Goal: Find specific page/section: Find specific page/section

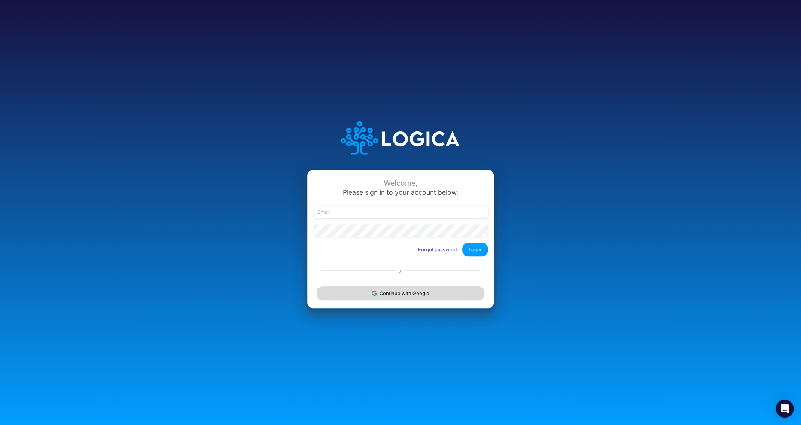
click at [414, 291] on button "Continue with Google" at bounding box center [401, 294] width 168 height 14
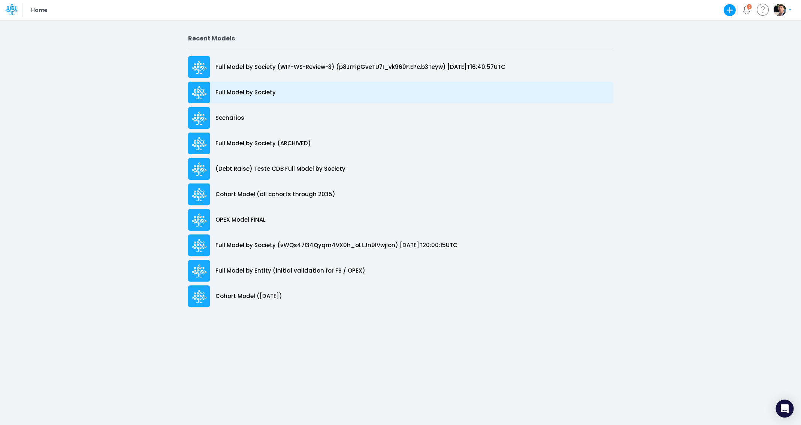
click at [233, 93] on p "Full Model by Society" at bounding box center [245, 92] width 60 height 9
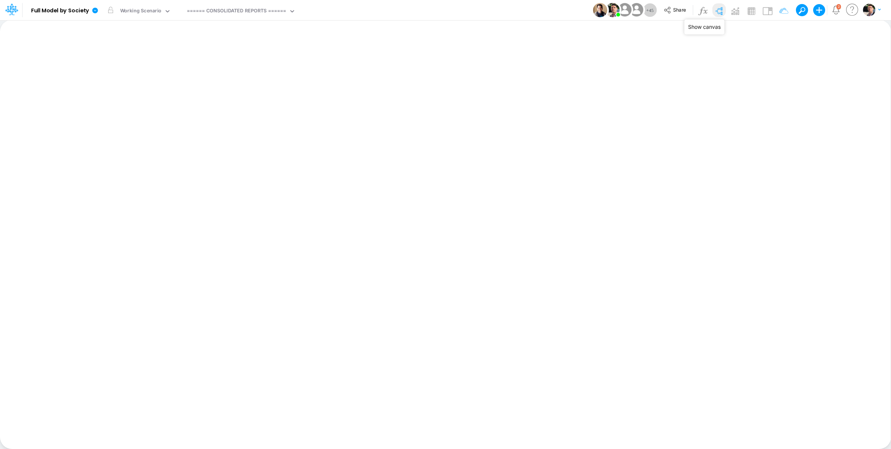
click at [721, 11] on img at bounding box center [719, 11] width 12 height 12
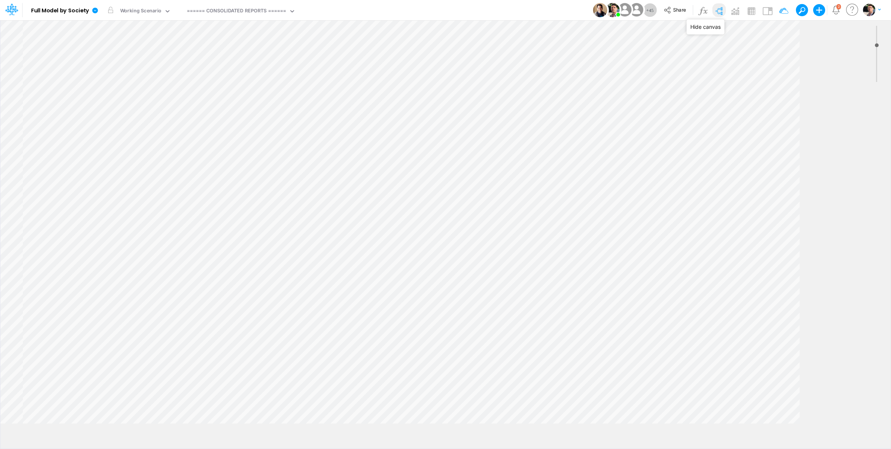
type input "0"
click at [764, 13] on img at bounding box center [768, 11] width 12 height 12
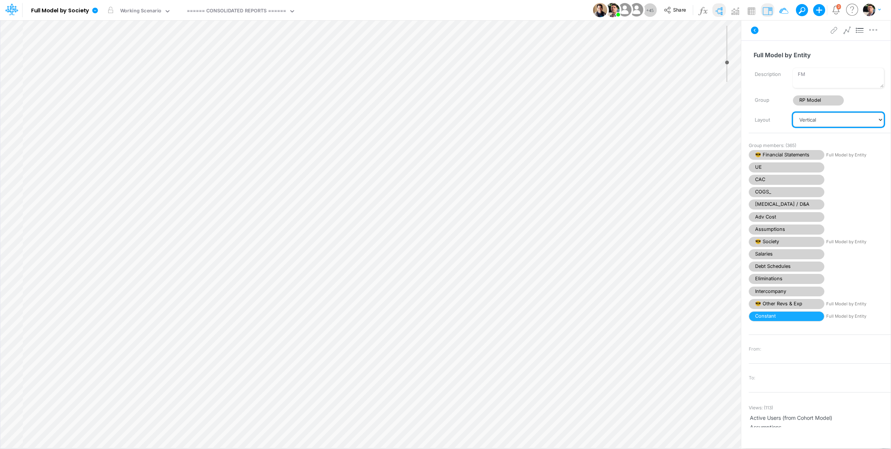
select select "Horizontal"
click option "Horizontal" at bounding box center [0, 0] width 0 height 0
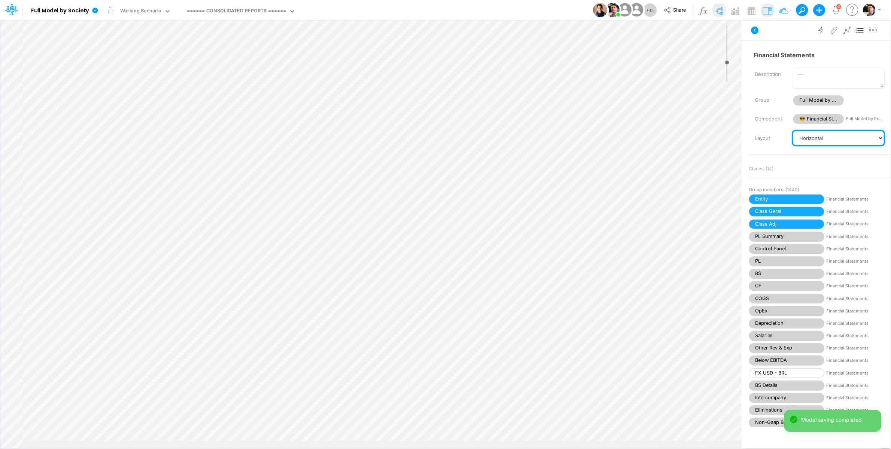
select select "Vertical"
click option "Vertical" at bounding box center [0, 0] width 0 height 0
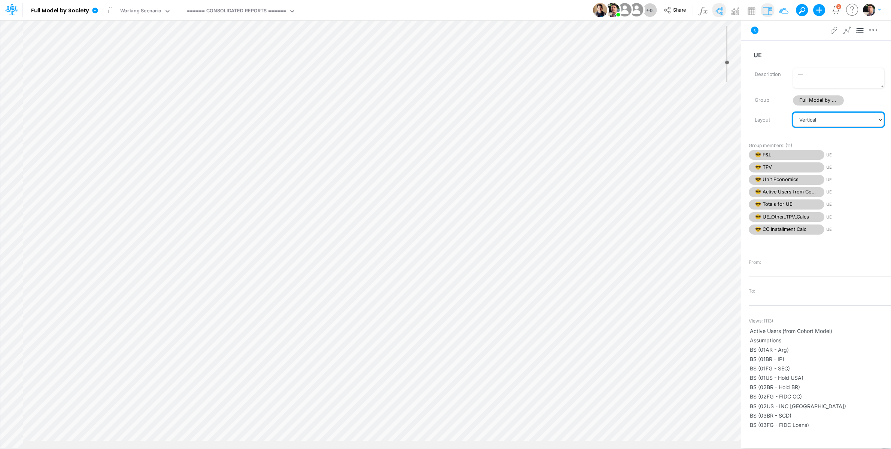
select select "Horizontal"
click option "Horizontal" at bounding box center [0, 0] width 0 height 0
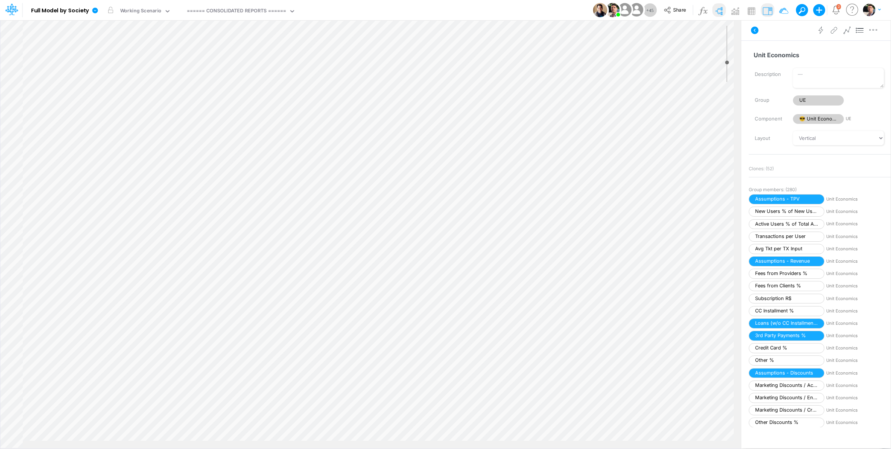
scroll to position [745, 0]
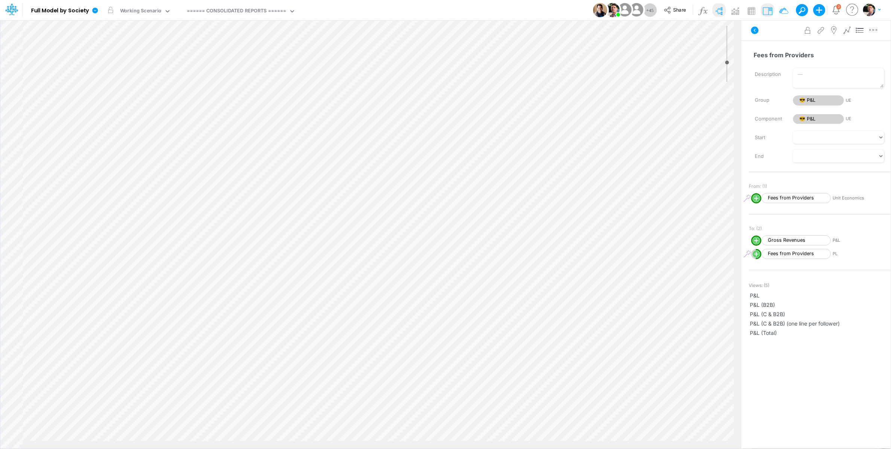
scroll to position [630, 0]
click at [251, 8] on div "====== CONSOLIDATED REPORTS ======" at bounding box center [237, 11] width 100 height 9
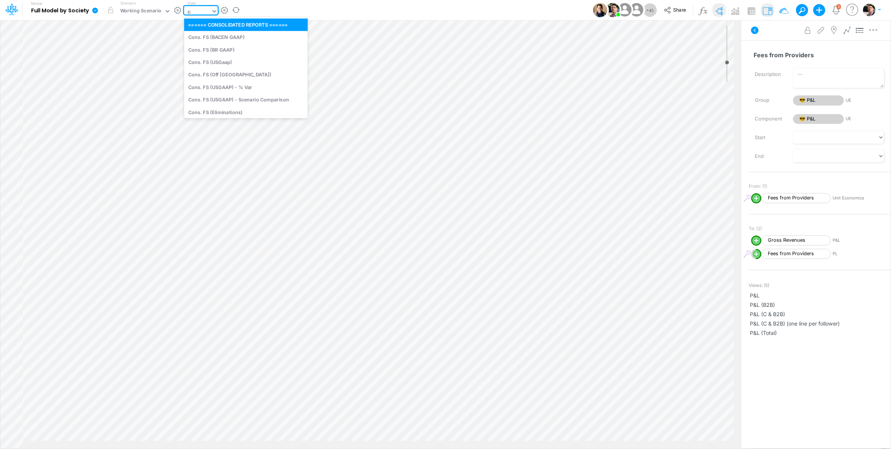
type input "cac"
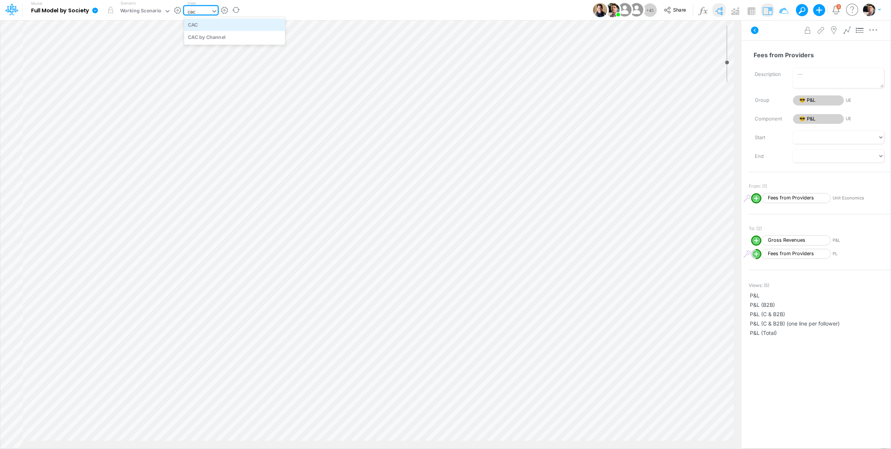
click at [249, 22] on div "CAC" at bounding box center [234, 24] width 101 height 12
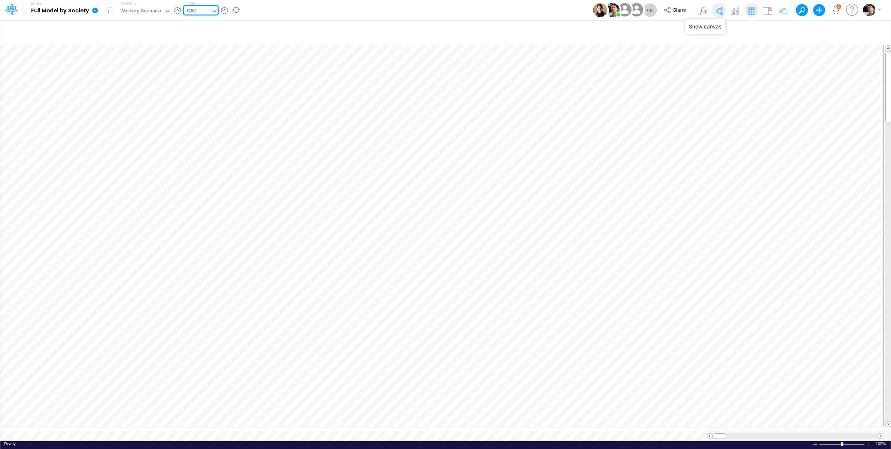
click at [721, 13] on img at bounding box center [719, 11] width 12 height 12
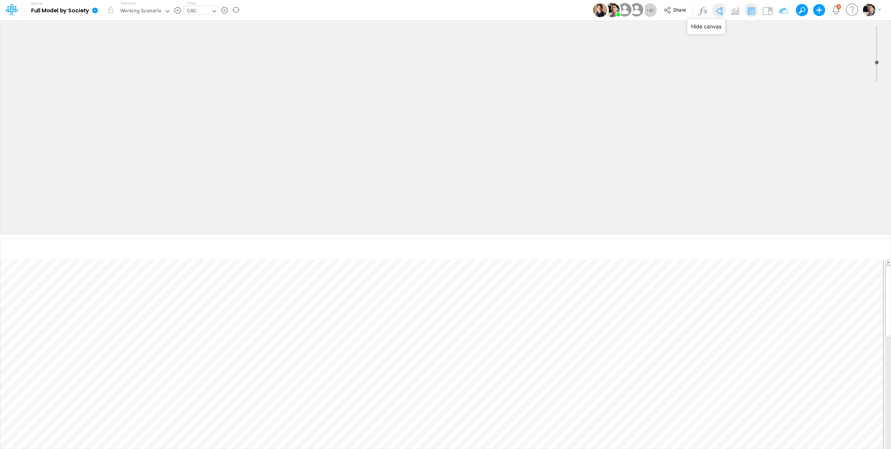
scroll to position [630, 0]
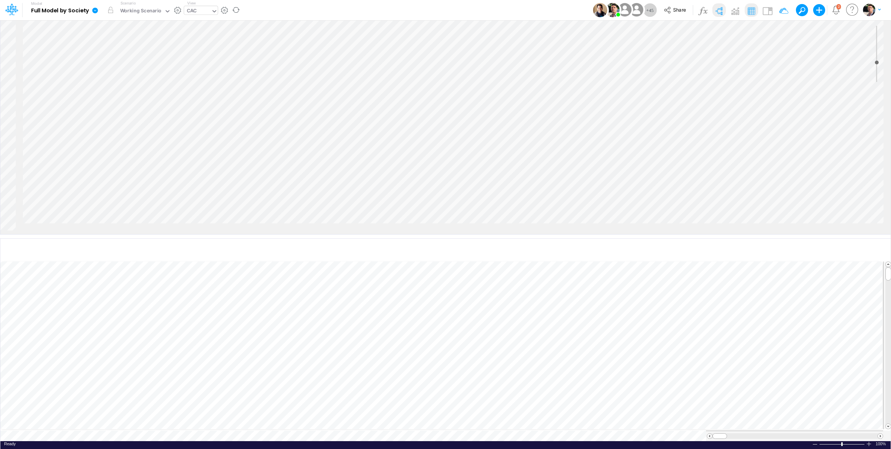
click at [749, 8] on img at bounding box center [752, 11] width 12 height 12
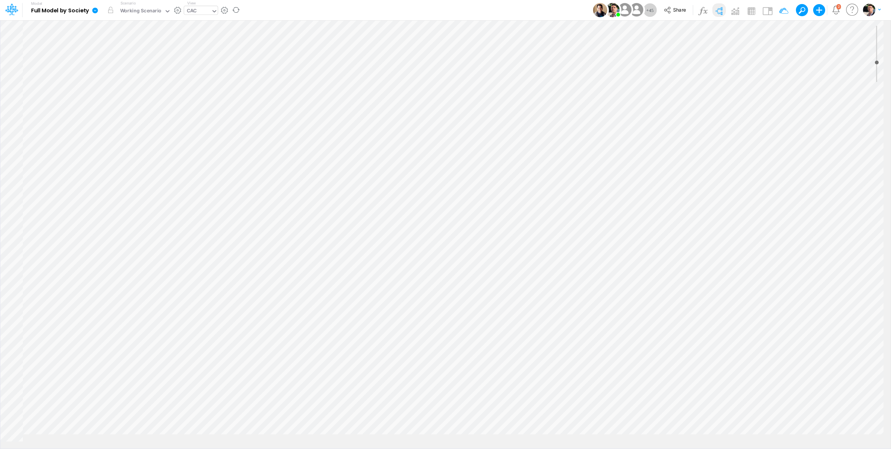
scroll to position [0, 0]
click at [752, 12] on img at bounding box center [752, 11] width 12 height 12
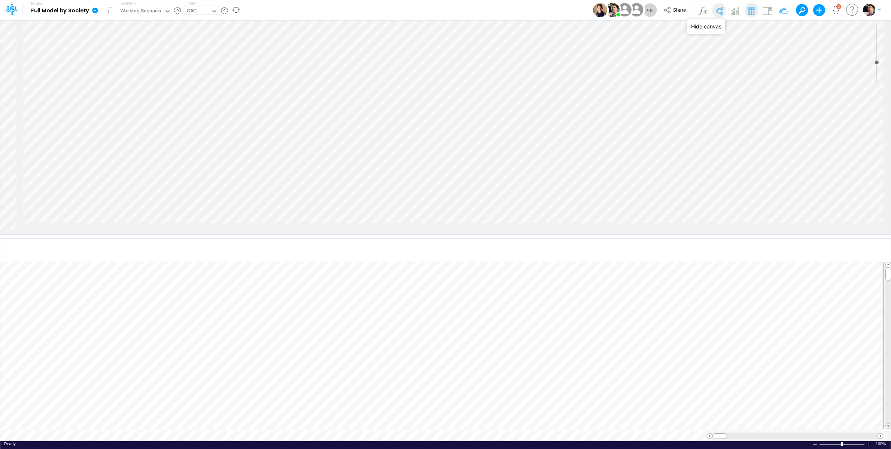
click at [721, 12] on img at bounding box center [719, 11] width 12 height 12
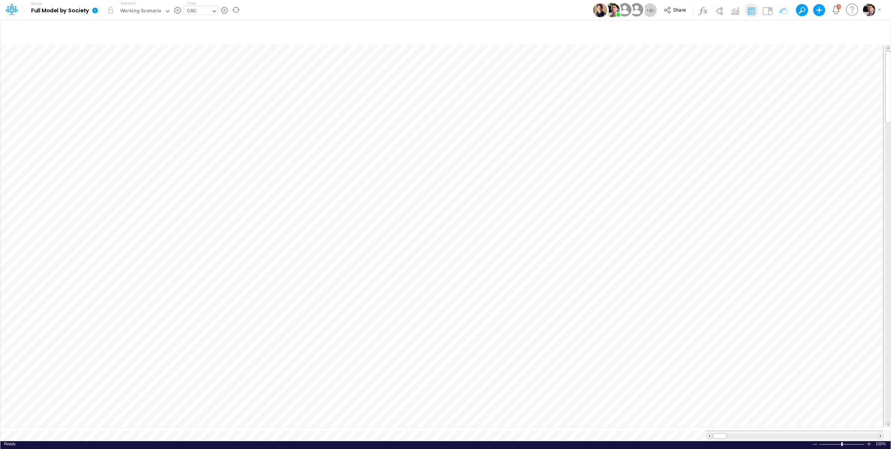
click at [191, 10] on div "CAC" at bounding box center [192, 11] width 10 height 9
type input "unit"
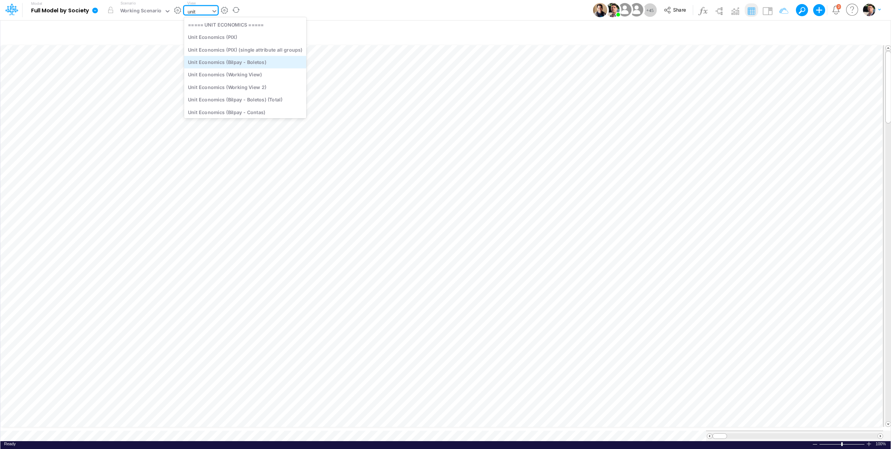
click at [232, 62] on div "Unit Economics (Bilpay - Boletos)" at bounding box center [245, 62] width 122 height 12
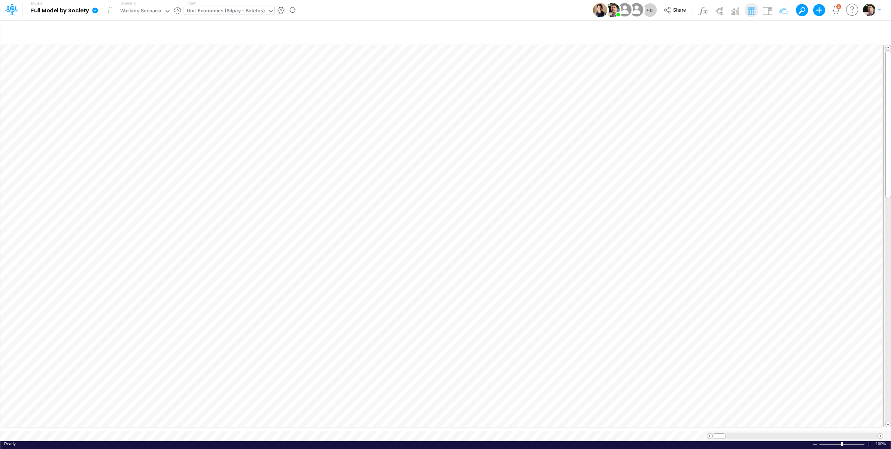
scroll to position [3, 3]
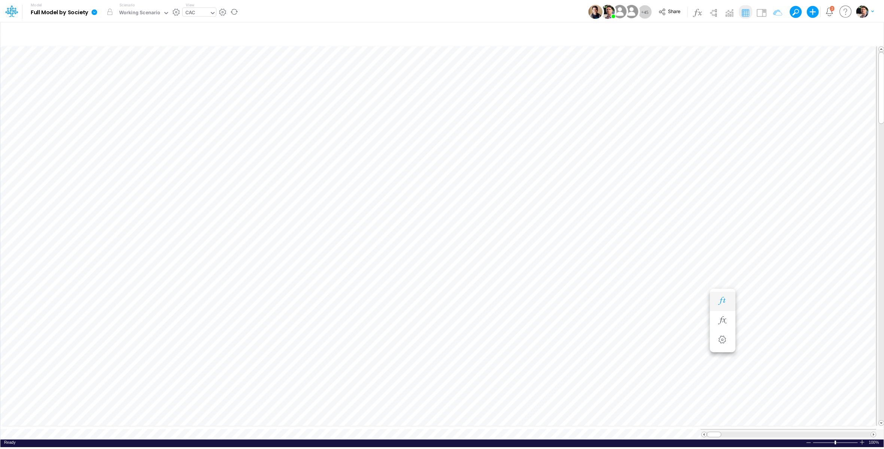
scroll to position [3, 4]
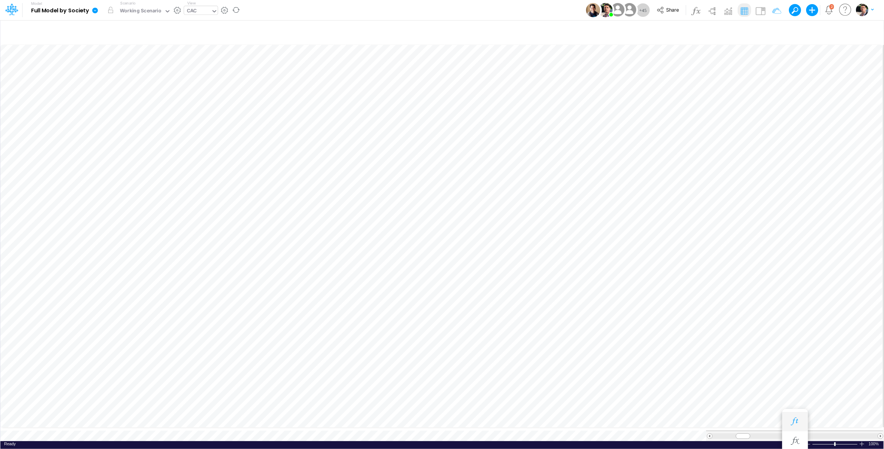
scroll to position [3, 24]
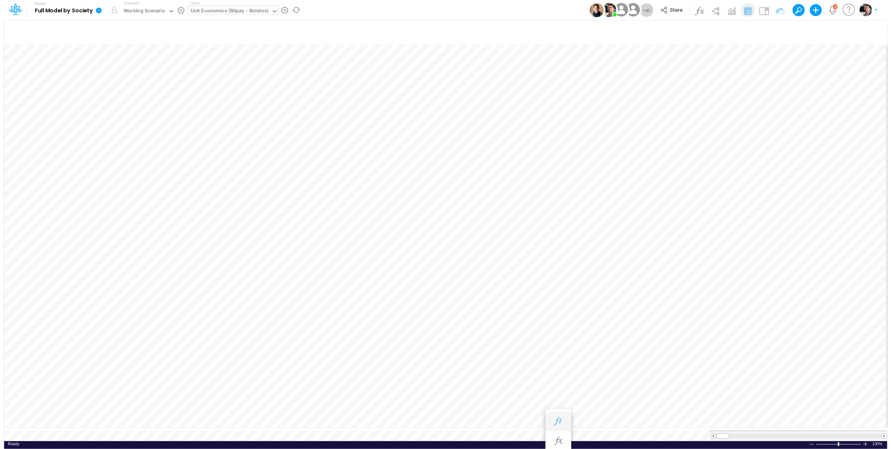
scroll to position [3, 21]
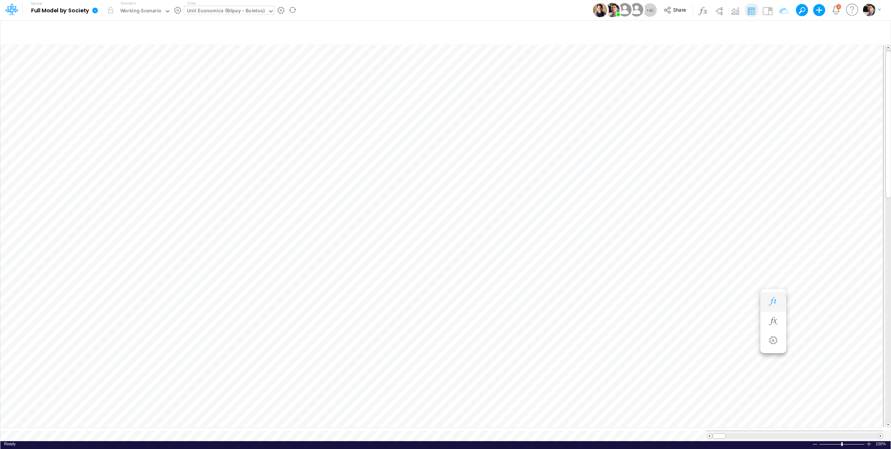
scroll to position [3, 24]
click at [730, 321] on icon "button" at bounding box center [728, 322] width 11 height 8
click at [494, 362] on icon at bounding box center [493, 360] width 11 height 8
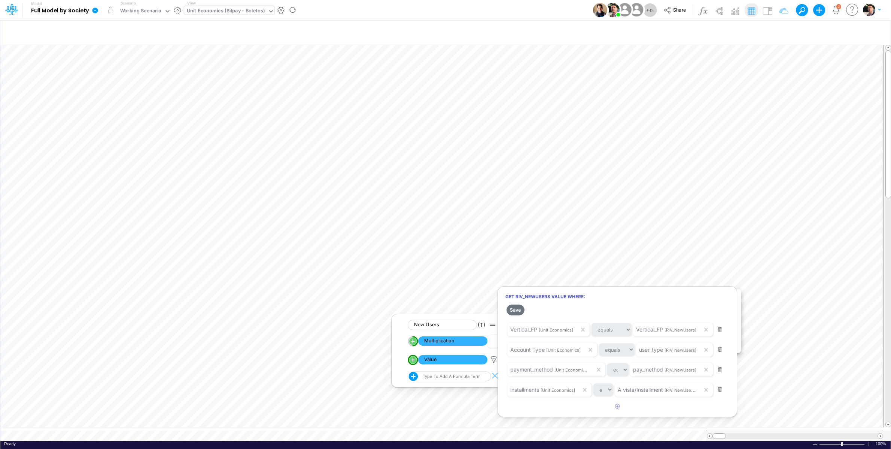
click at [245, 13] on div at bounding box center [445, 227] width 891 height 446
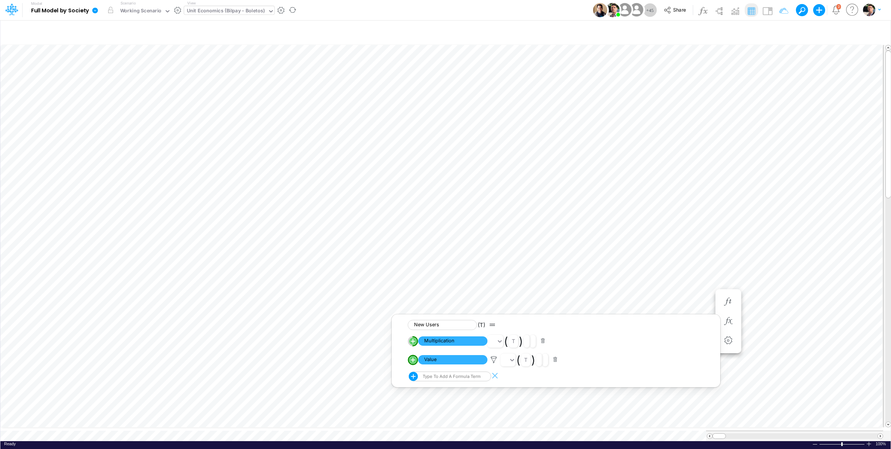
click at [251, 6] on div "View Unit Economics (Bilpay - [GEOGRAPHIC_DATA])" at bounding box center [229, 9] width 90 height 19
click at [249, 16] on div "Unit Economics (Bilpay - Boletos)" at bounding box center [226, 11] width 84 height 11
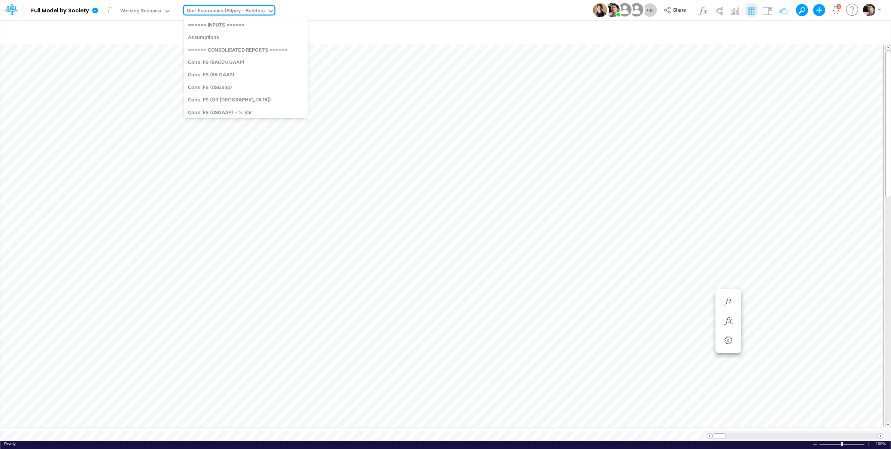
scroll to position [992, 0]
click at [249, 10] on div "Unit Economics (Bilpay - Boletos)" at bounding box center [226, 11] width 78 height 9
type input "other"
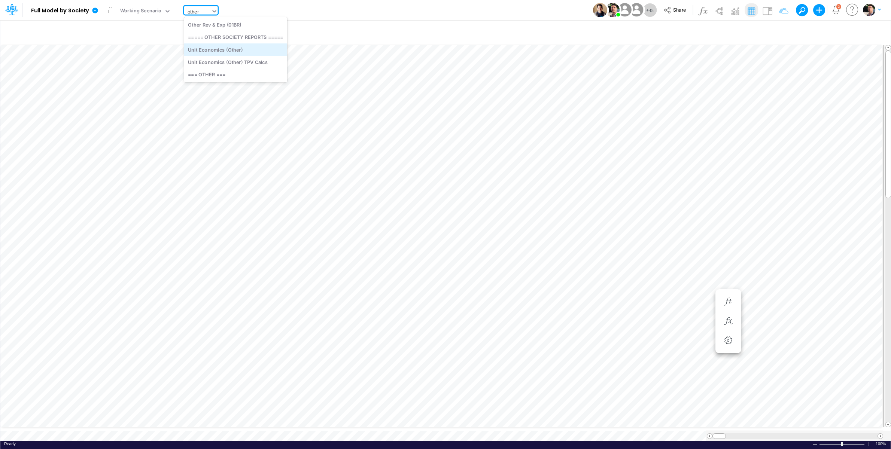
click at [249, 53] on div "Unit Economics (Other)" at bounding box center [235, 49] width 103 height 12
click at [224, 11] on div "Unit Economics (Other)" at bounding box center [214, 11] width 55 height 9
type input "other"
click at [233, 27] on div "Other Rev & Exp (01BR)" at bounding box center [235, 24] width 103 height 12
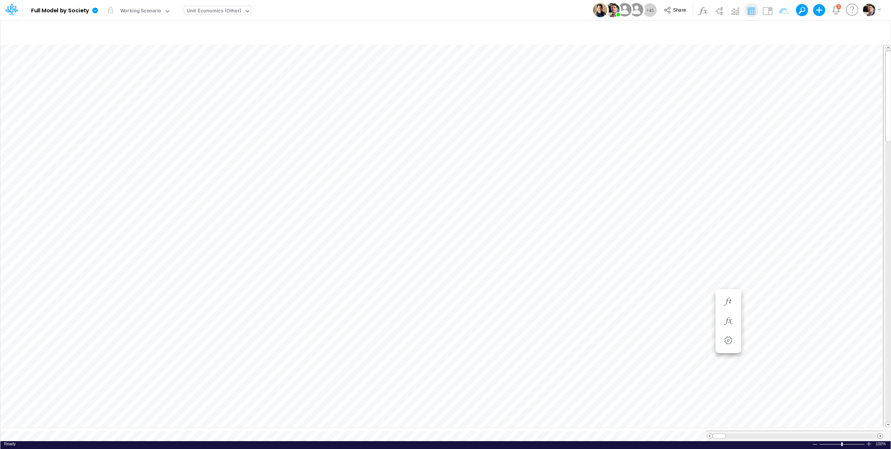
click at [800, 425] on span at bounding box center [880, 436] width 5 height 5
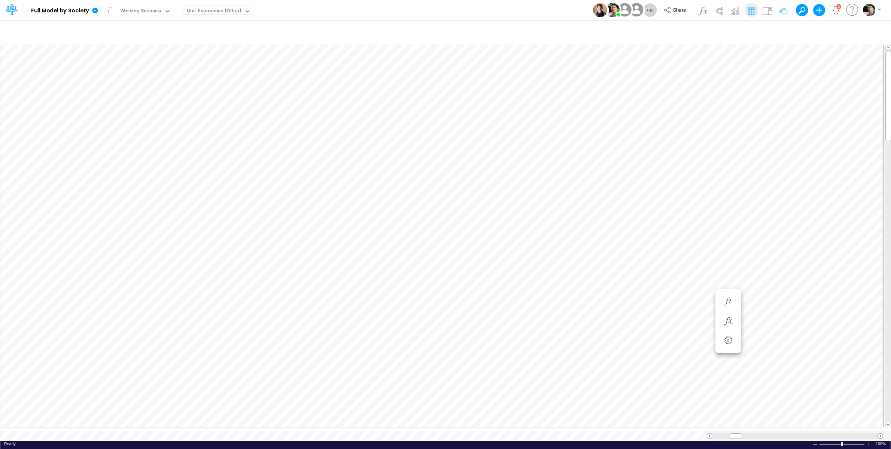
click at [800, 425] on span at bounding box center [880, 436] width 5 height 5
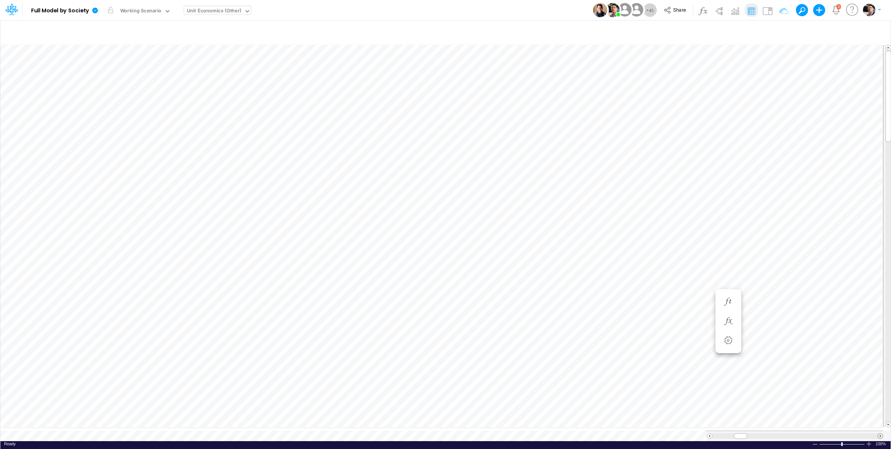
click at [800, 425] on span at bounding box center [880, 436] width 5 height 5
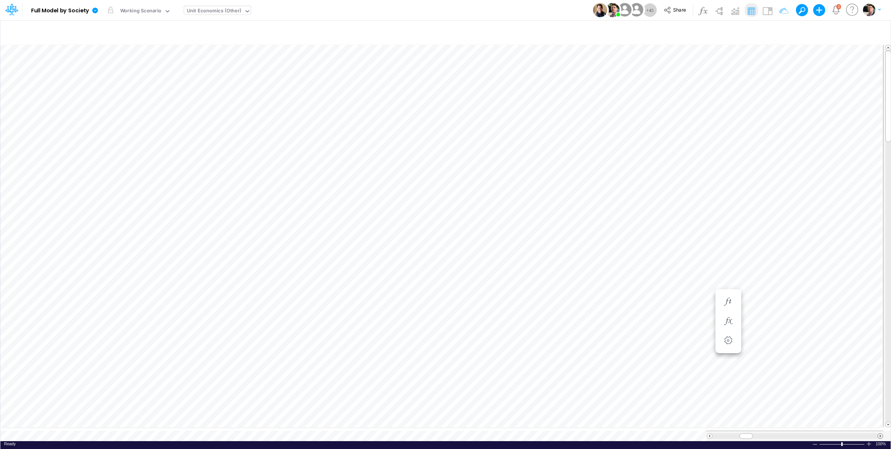
click at [800, 425] on span at bounding box center [880, 436] width 5 height 5
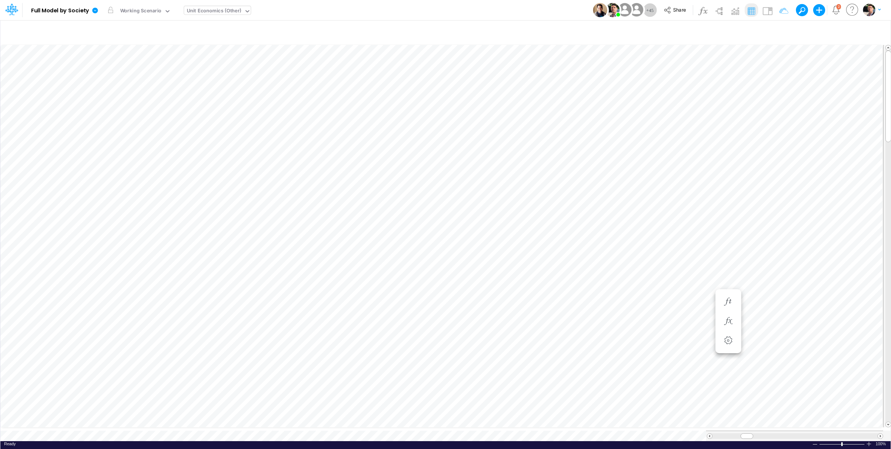
scroll to position [0, 0]
click at [781, 30] on icon "button" at bounding box center [780, 32] width 11 height 8
select select "contains"
click at [771, 125] on button "button" at bounding box center [770, 124] width 15 height 10
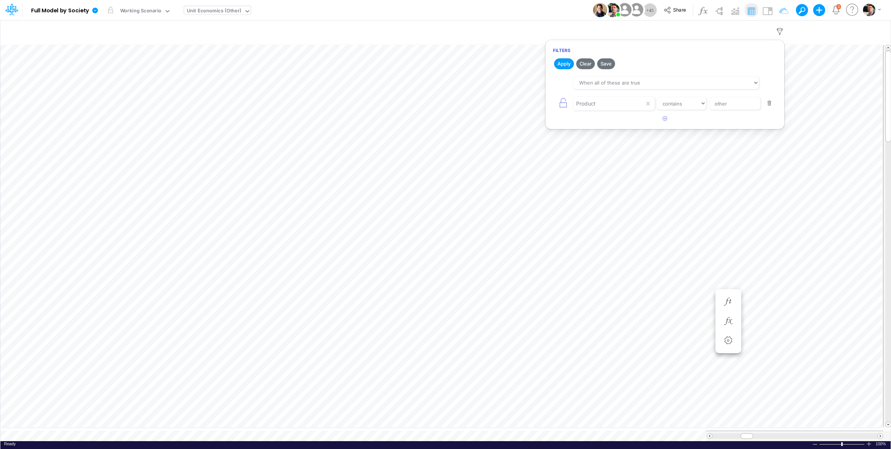
click at [558, 66] on button "Apply" at bounding box center [564, 63] width 20 height 11
